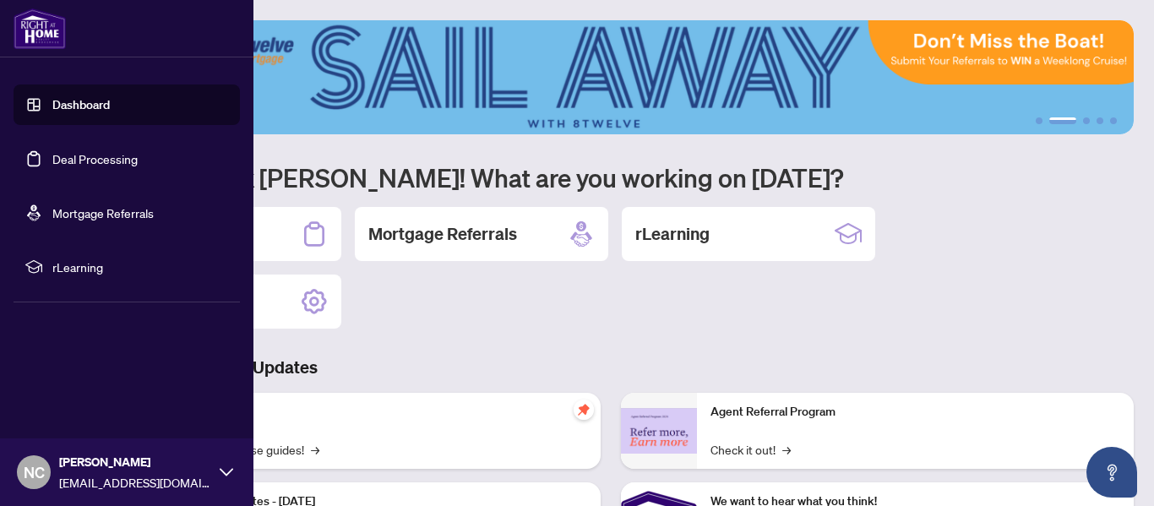
click at [103, 162] on link "Deal Processing" at bounding box center [94, 158] width 85 height 15
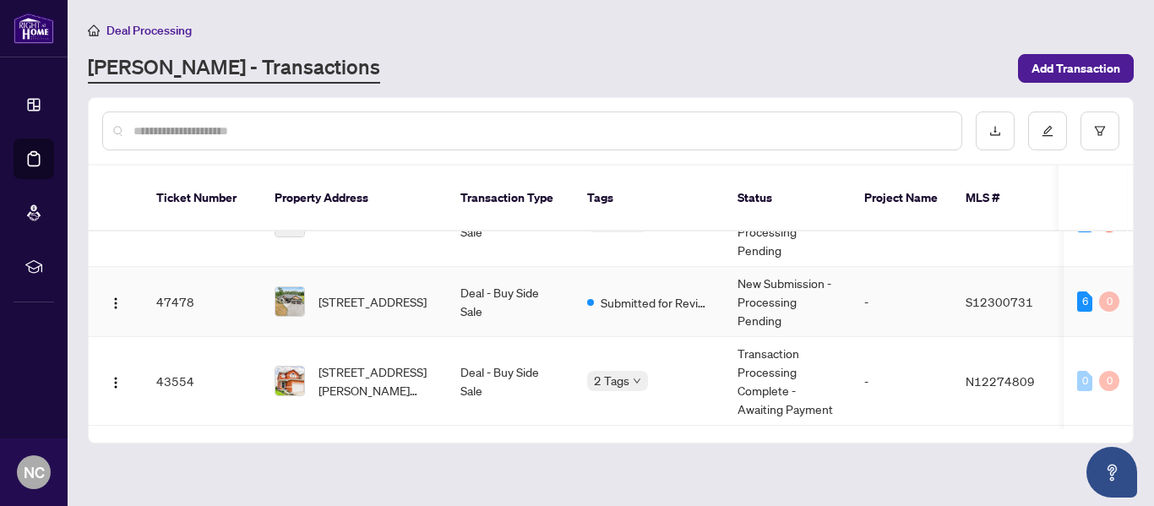
scroll to position [124, 0]
click at [399, 291] on span "[STREET_ADDRESS]" at bounding box center [372, 300] width 108 height 19
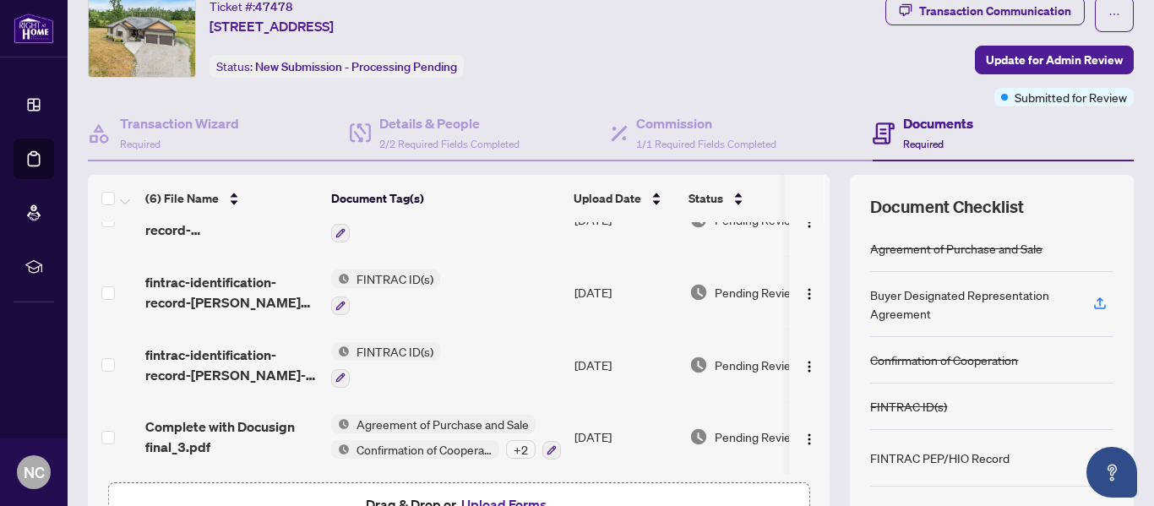
scroll to position [57, 0]
click at [519, 450] on div "+ 2" at bounding box center [521, 448] width 30 height 19
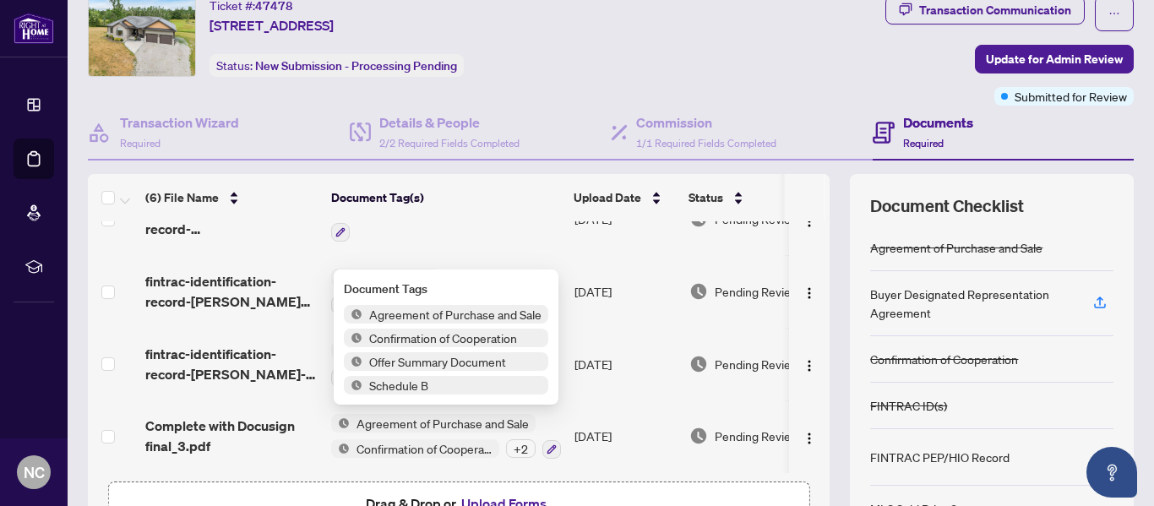
click at [539, 77] on div "Ticket #: 47478 [STREET_ADDRESS] Status: New Submission - Processing Pending" at bounding box center [379, 51] width 590 height 110
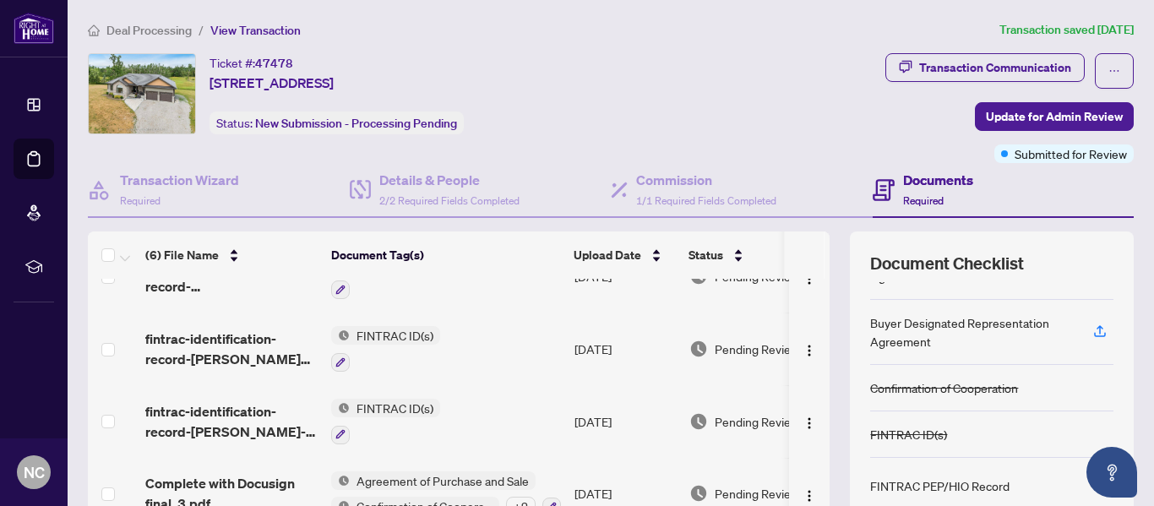
scroll to position [37, 0]
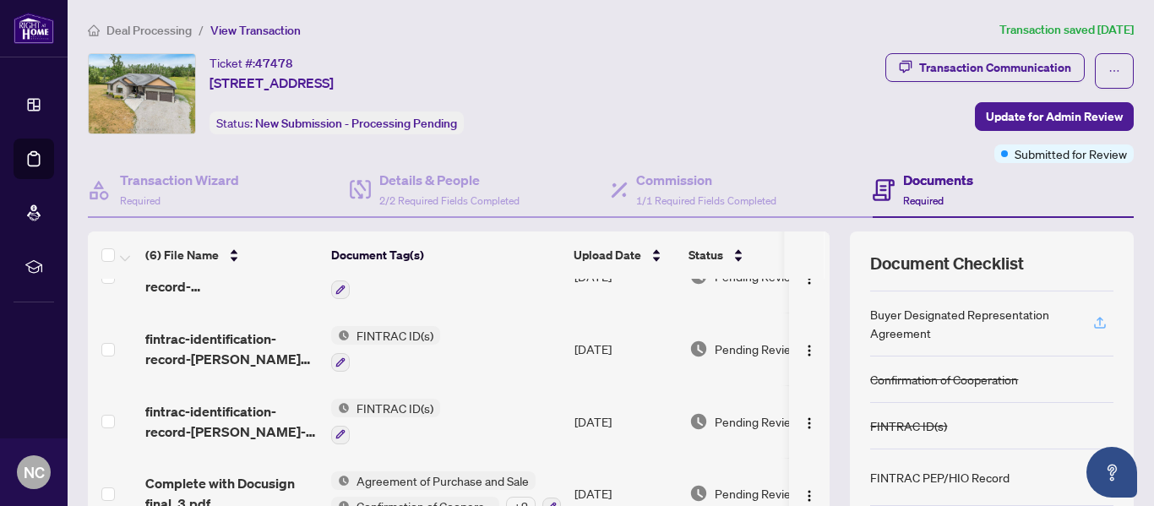
click at [1105, 320] on icon "button" at bounding box center [1099, 322] width 15 height 15
click at [1098, 321] on icon "button" at bounding box center [1099, 322] width 15 height 15
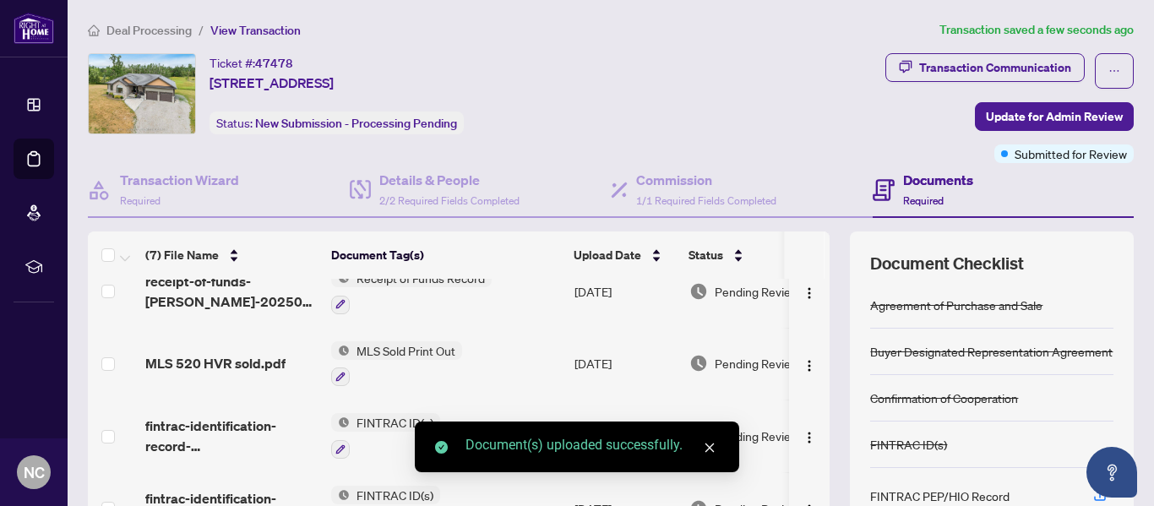
scroll to position [0, 0]
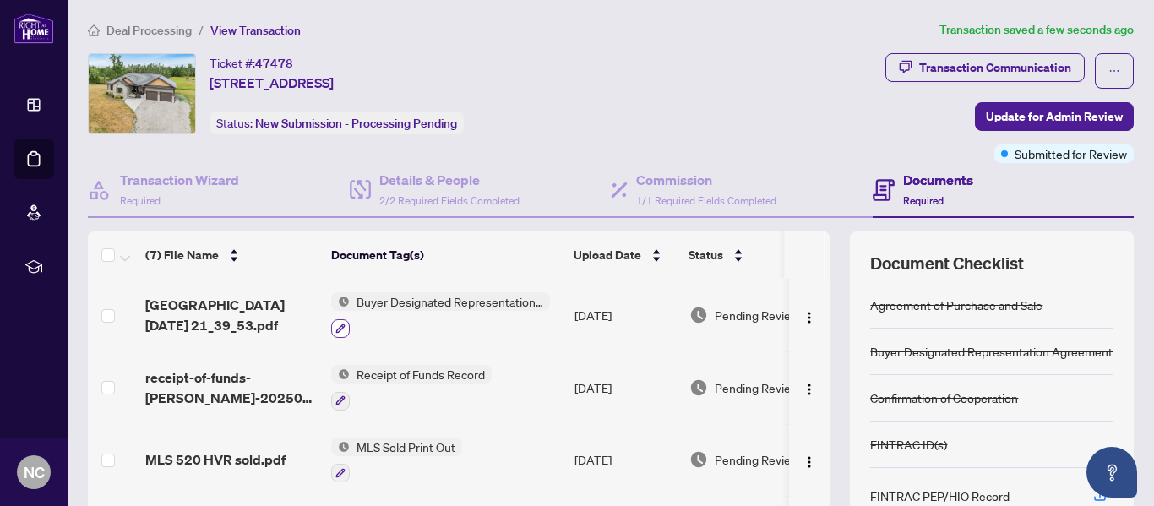
click at [342, 331] on icon "button" at bounding box center [340, 328] width 10 height 10
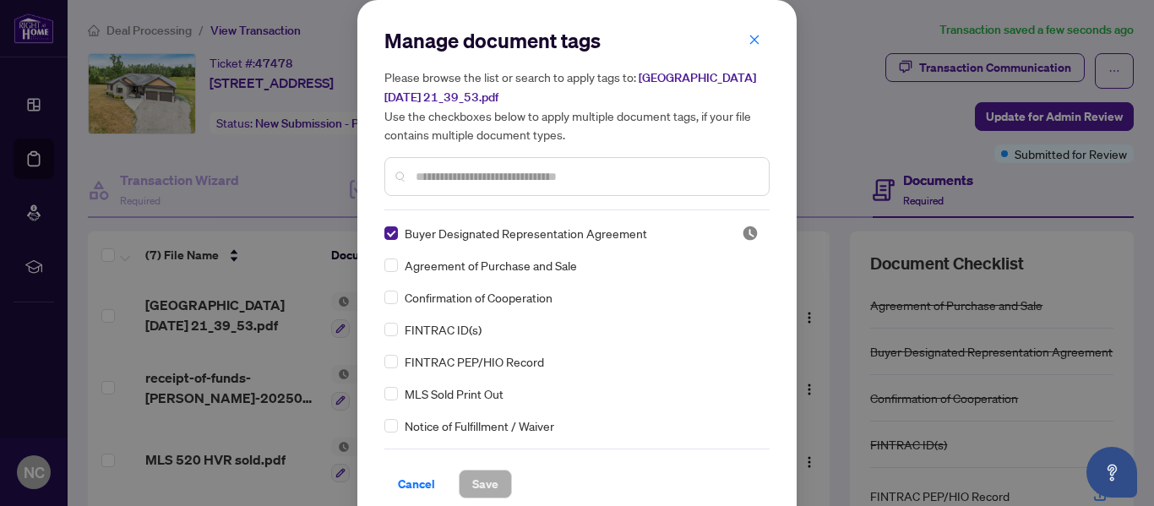
click at [451, 173] on input "text" at bounding box center [586, 176] width 340 height 19
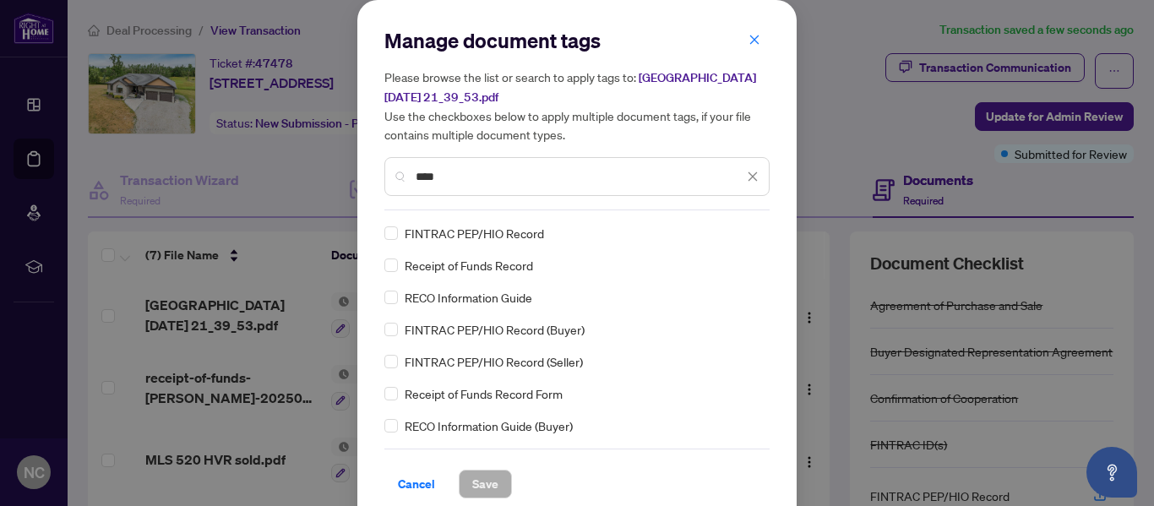
type input "****"
click at [486, 482] on span "Save" at bounding box center [485, 483] width 26 height 27
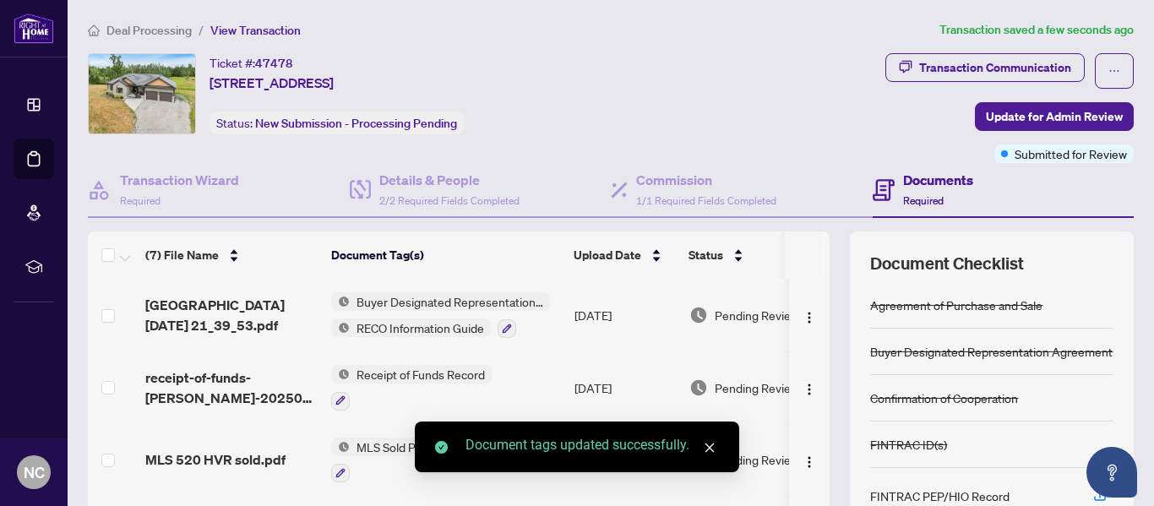
click at [967, 363] on div "Buyer Designated Representation Agreement" at bounding box center [991, 352] width 243 height 46
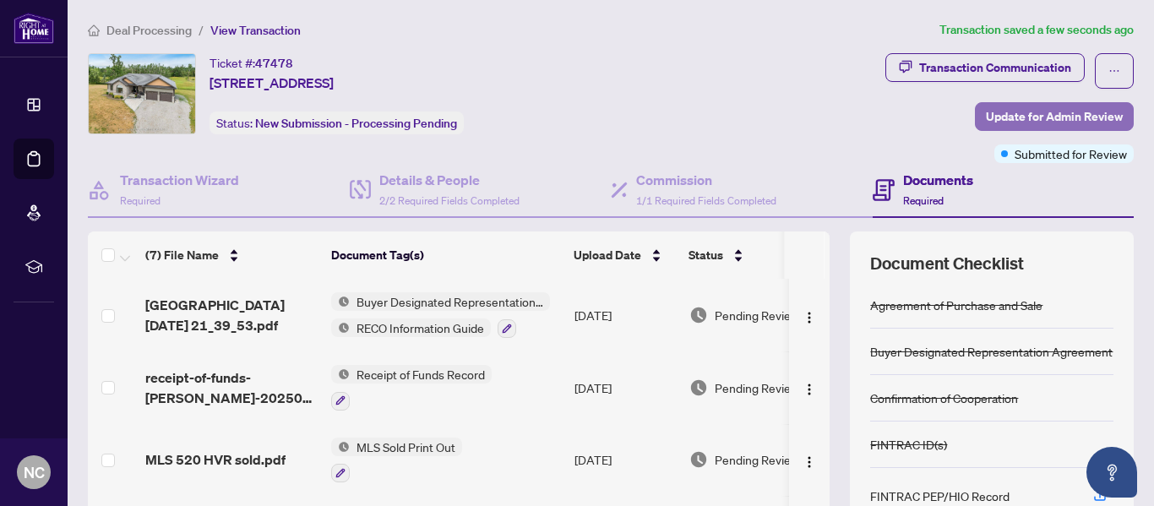
click at [1019, 124] on span "Update for Admin Review" at bounding box center [1054, 116] width 137 height 27
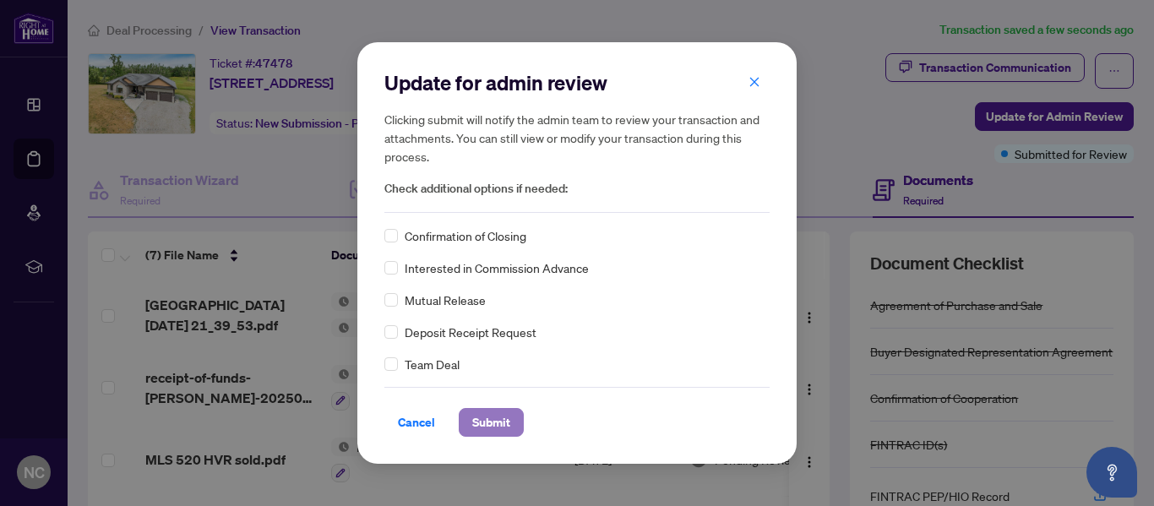
click at [497, 420] on span "Submit" at bounding box center [491, 422] width 38 height 27
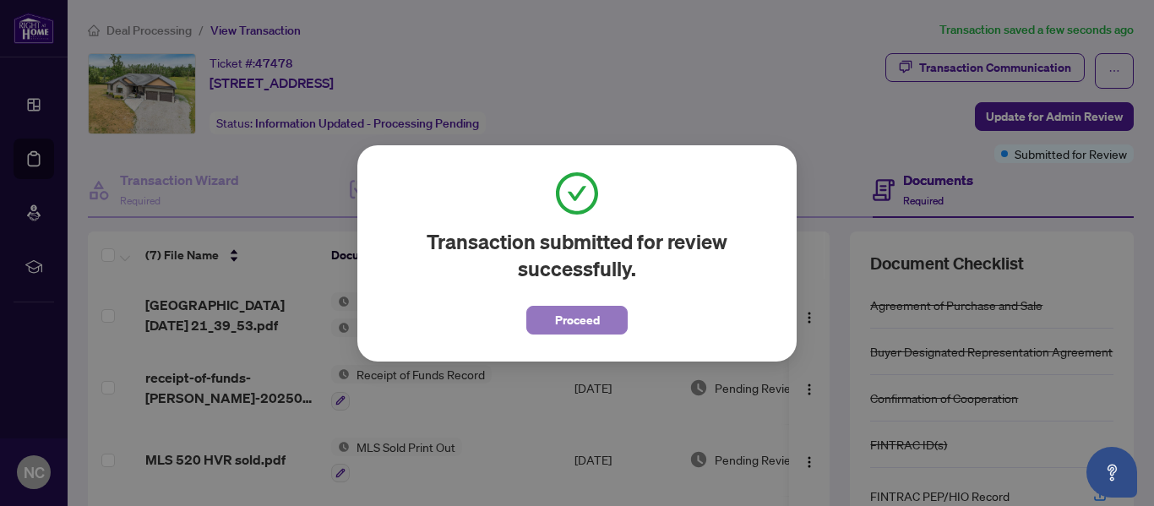
click at [579, 318] on span "Proceed" at bounding box center [577, 320] width 45 height 27
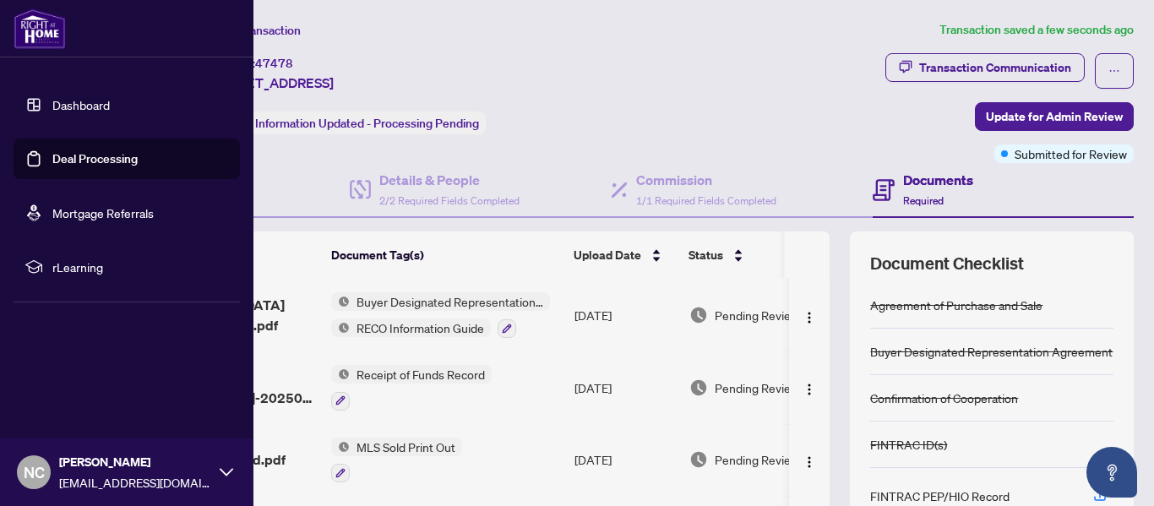
click at [52, 162] on link "Deal Processing" at bounding box center [94, 158] width 85 height 15
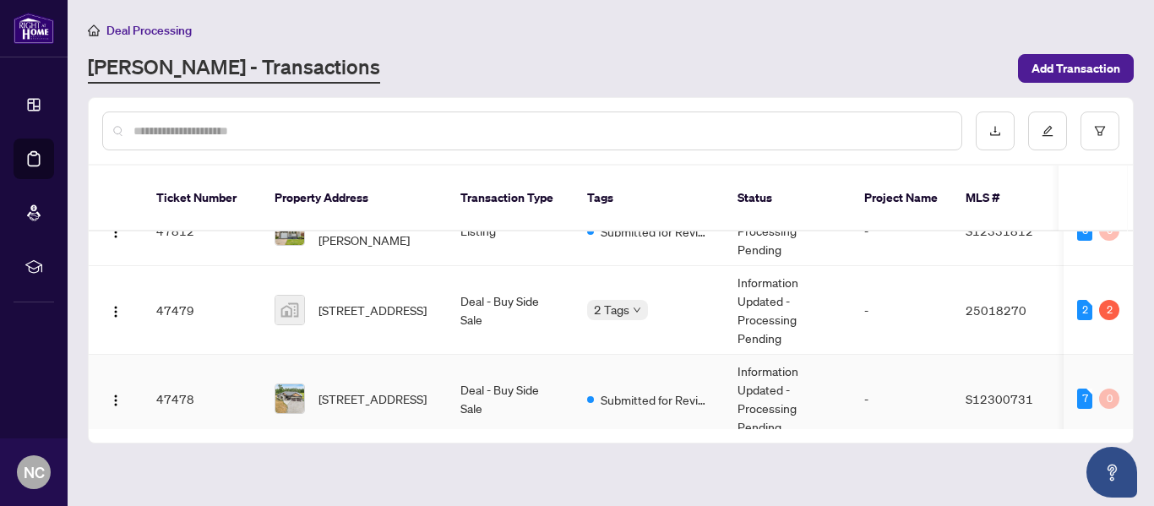
scroll to position [29, 0]
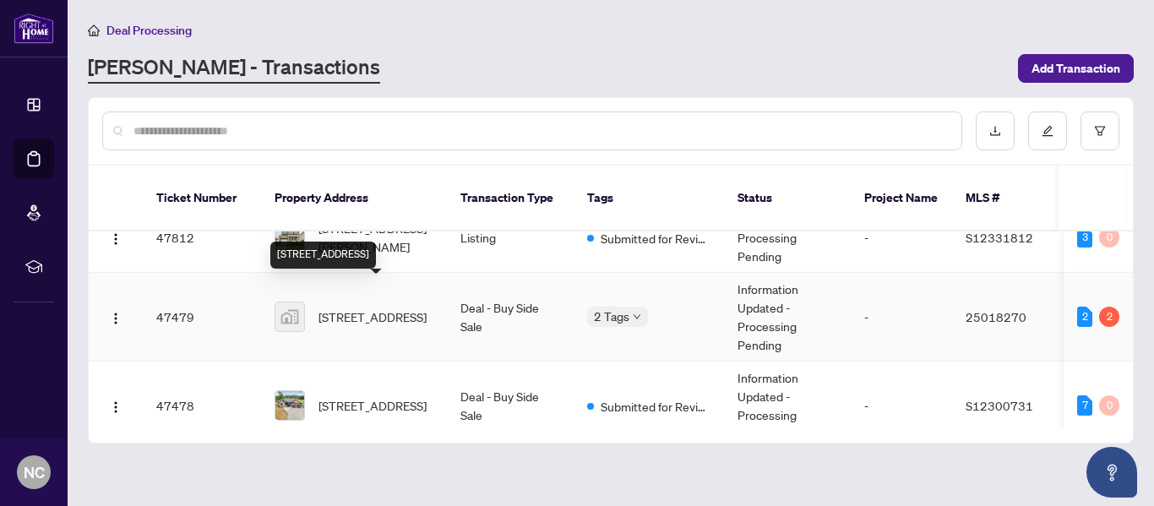
click at [364, 307] on span "[STREET_ADDRESS]" at bounding box center [372, 316] width 108 height 19
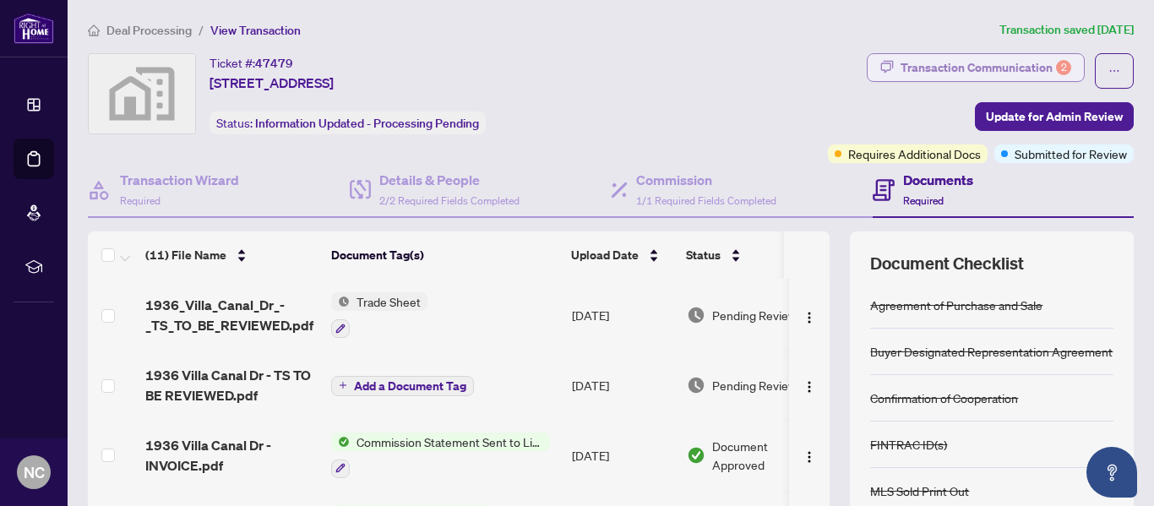
click at [970, 57] on div "Transaction Communication 2" at bounding box center [985, 67] width 171 height 27
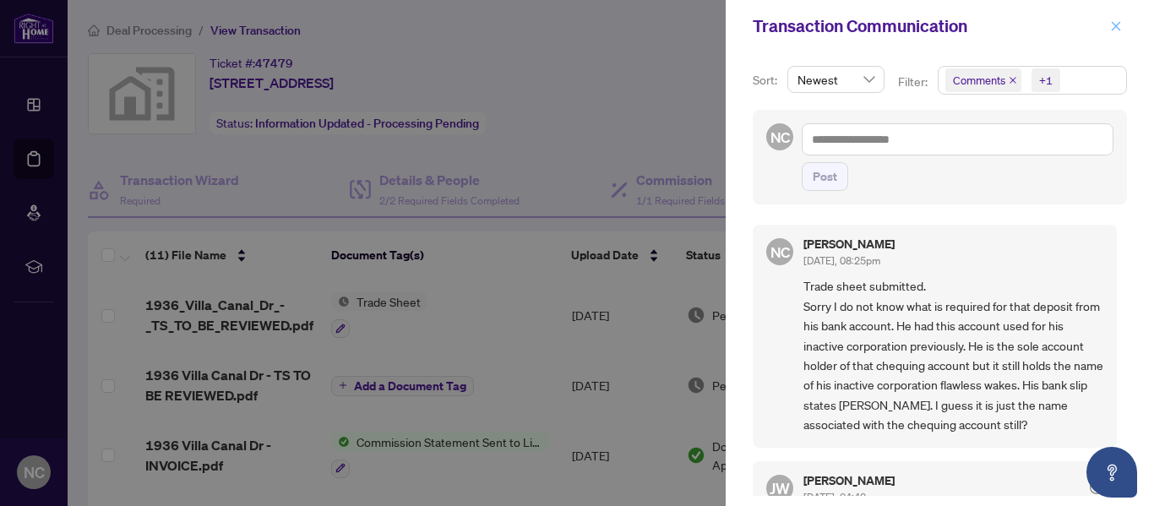
click at [1114, 28] on icon "close" at bounding box center [1115, 25] width 9 height 9
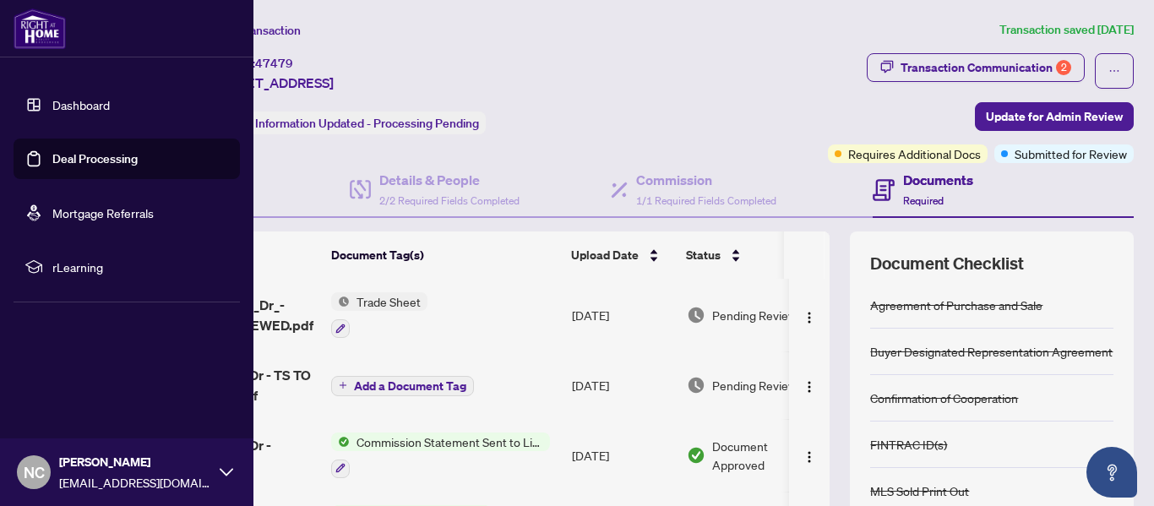
click at [70, 164] on link "Deal Processing" at bounding box center [94, 158] width 85 height 15
